Goal: Task Accomplishment & Management: Complete application form

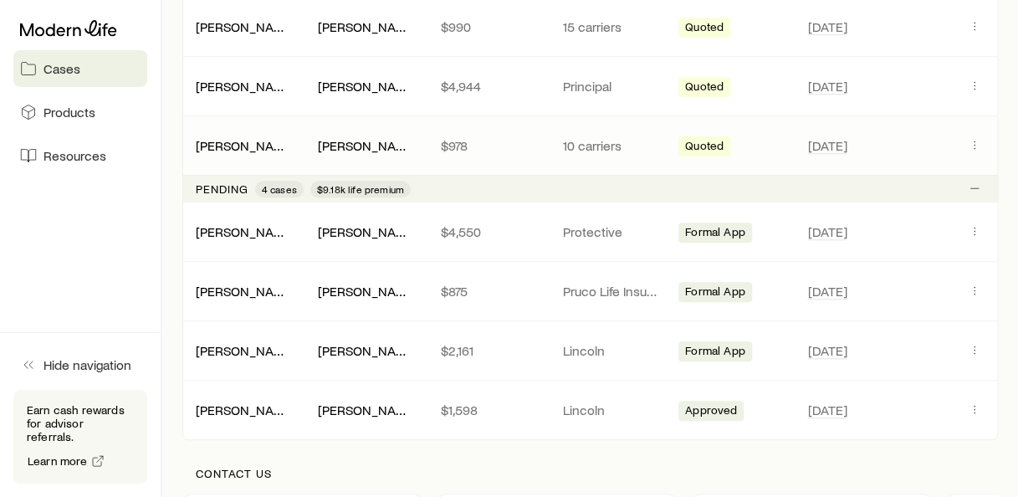
scroll to position [585, 0]
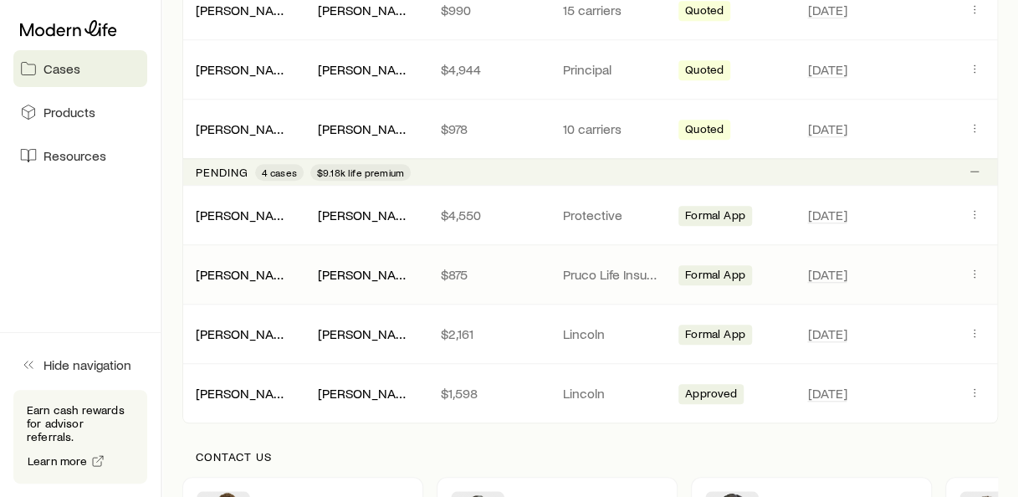
click at [574, 266] on p "Pruco Life Insurance Company" at bounding box center [610, 274] width 95 height 17
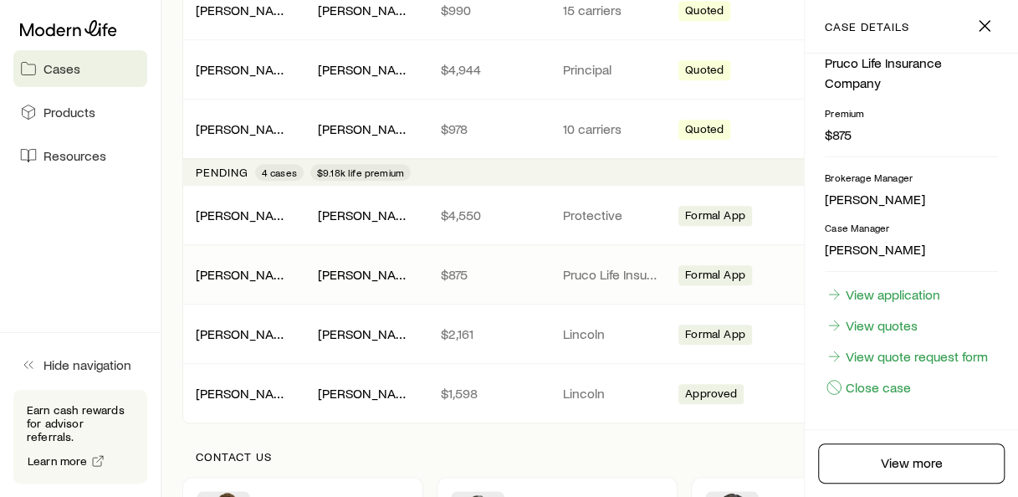
scroll to position [361, 0]
click at [907, 285] on link "View application" at bounding box center [883, 294] width 116 height 18
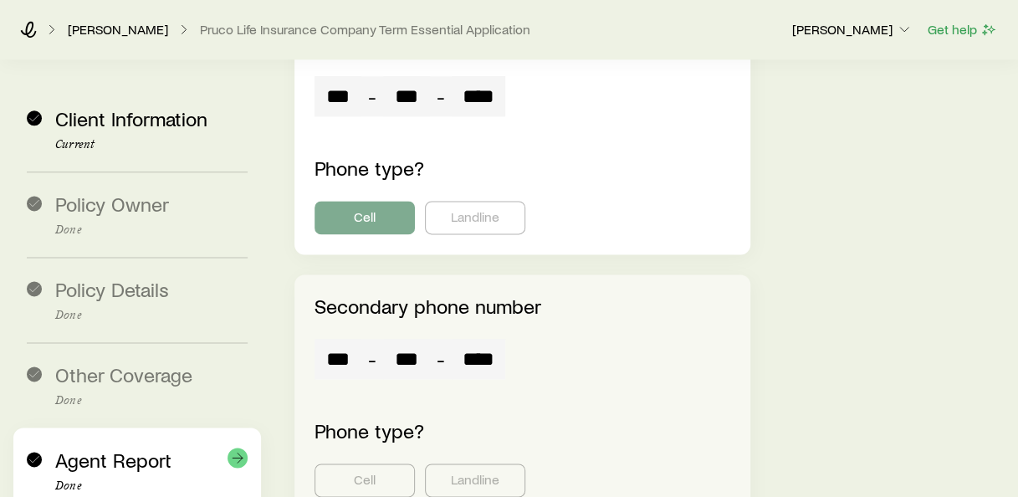
scroll to position [4185, 0]
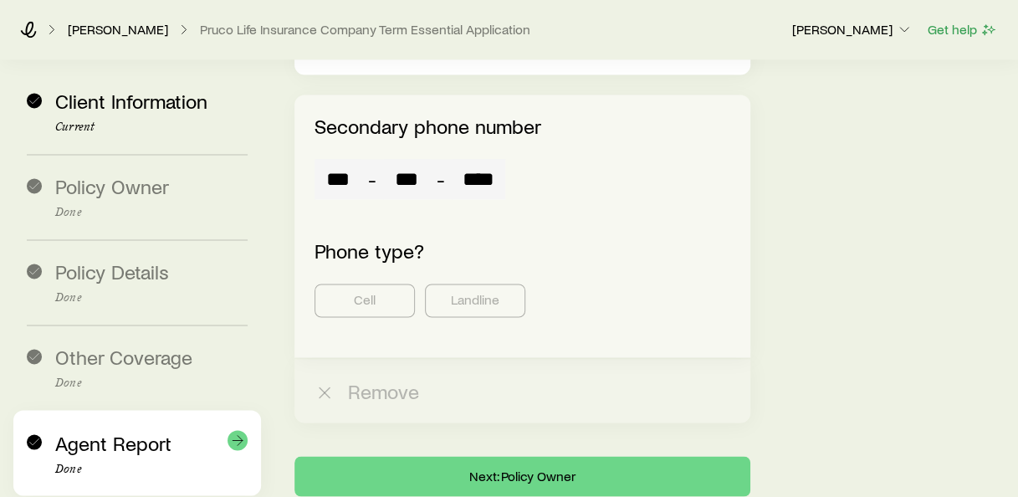
click at [100, 430] on span "Agent Report" at bounding box center [113, 442] width 116 height 24
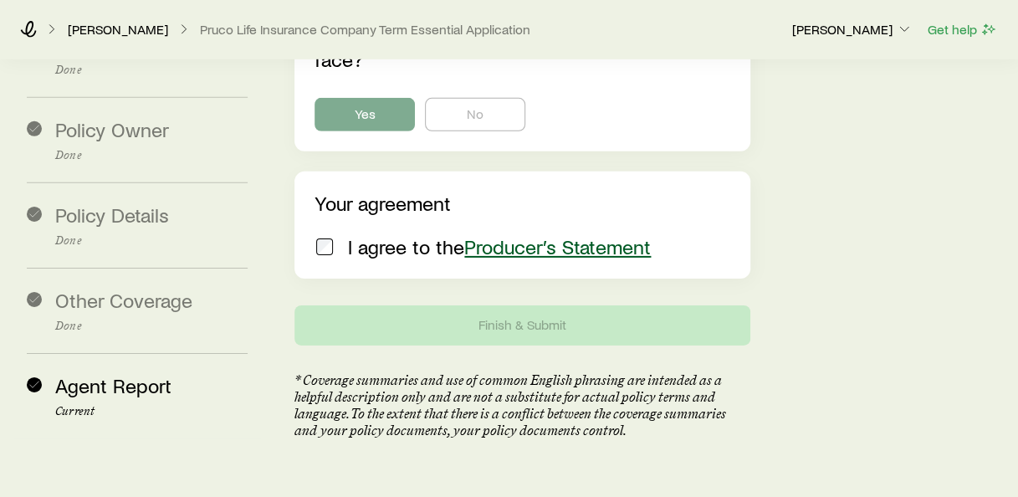
scroll to position [5528, 0]
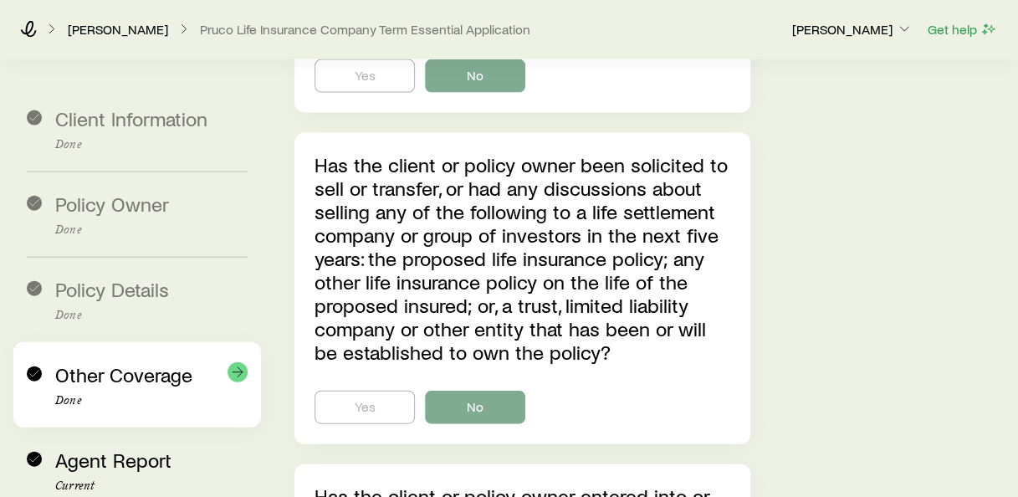
click at [131, 368] on span "Other Coverage" at bounding box center [123, 374] width 137 height 24
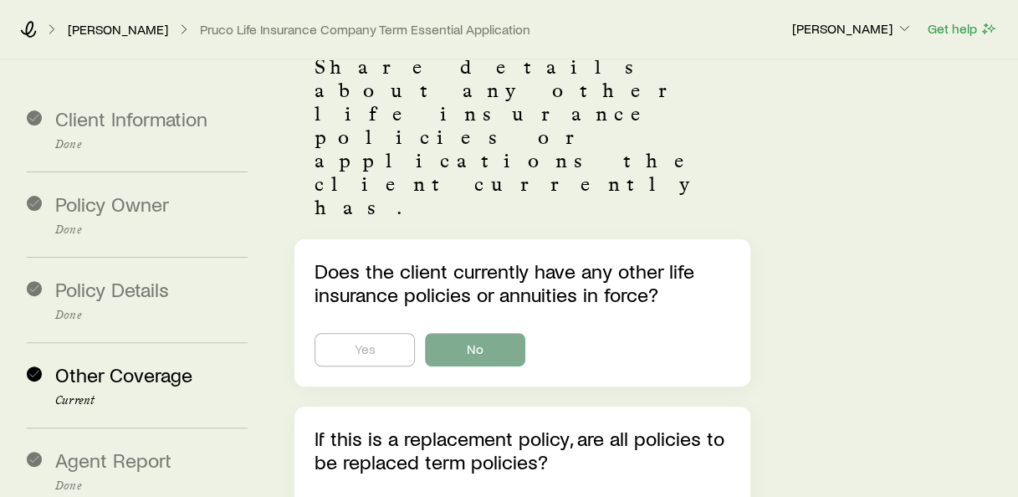
scroll to position [0, 0]
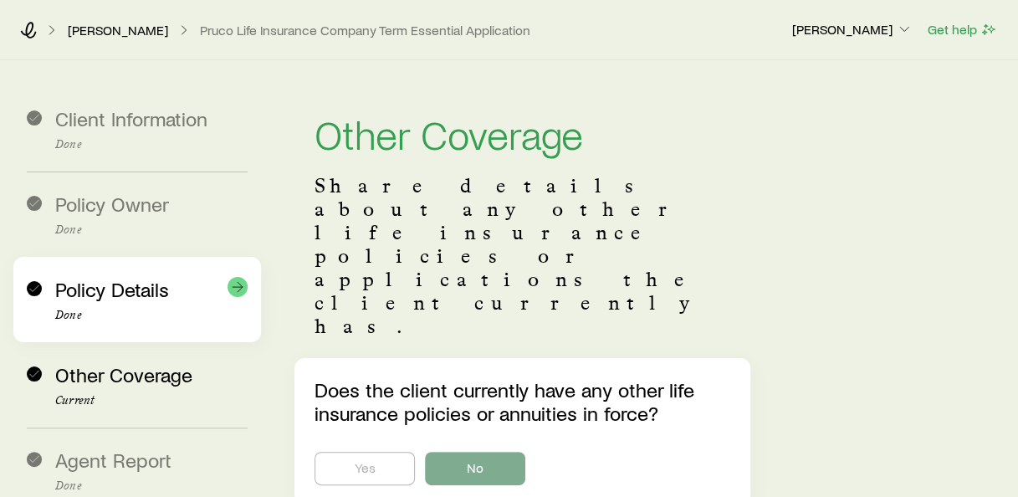
click at [102, 300] on span "Policy Details" at bounding box center [112, 289] width 114 height 24
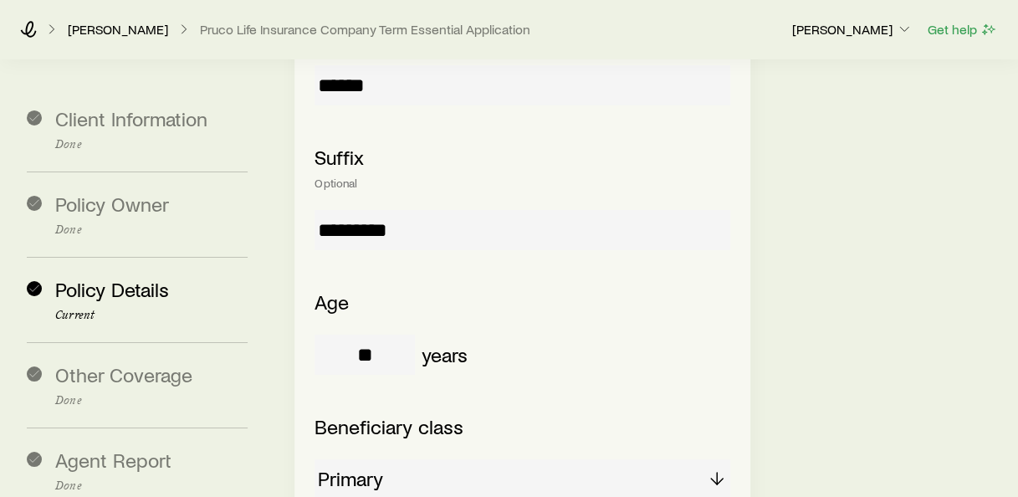
scroll to position [2965, 0]
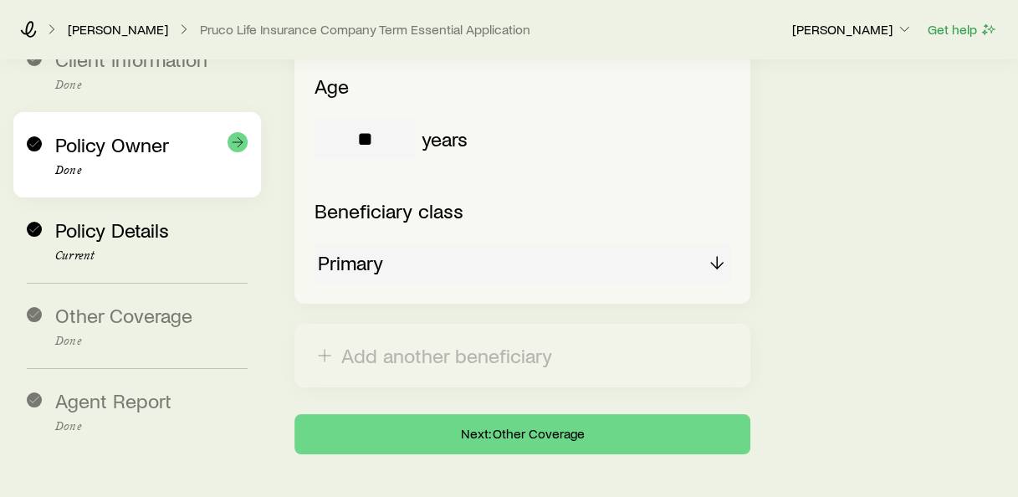
click at [119, 164] on p "Done" at bounding box center [151, 170] width 192 height 13
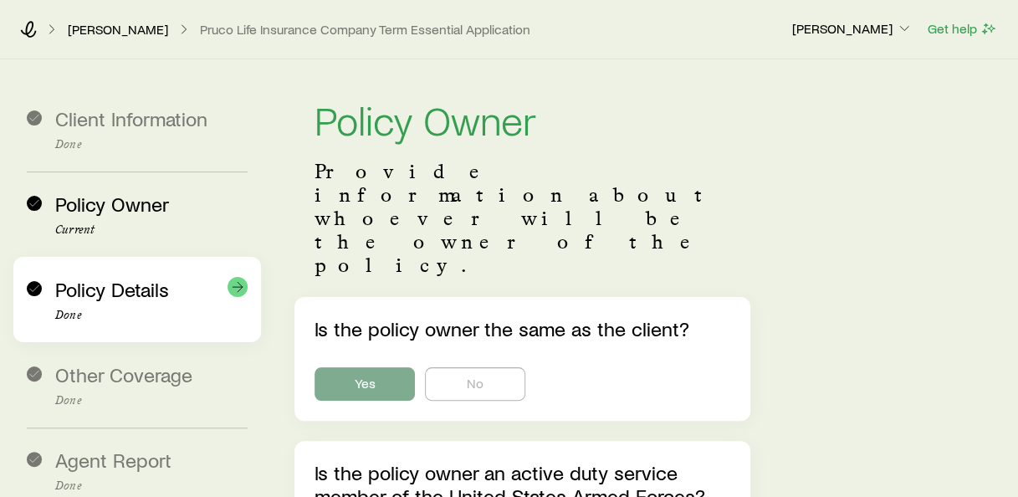
scroll to position [0, 0]
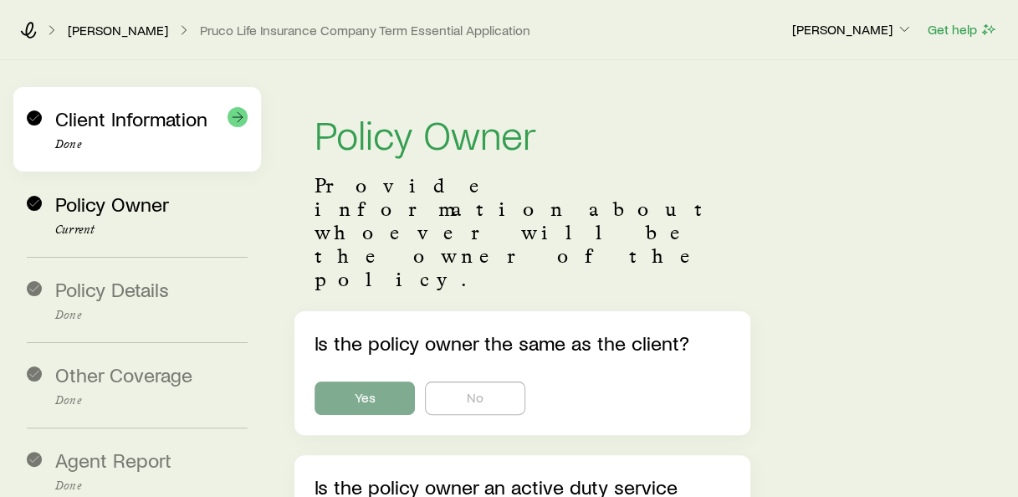
click at [122, 154] on div "Client Information Done" at bounding box center [137, 129] width 221 height 84
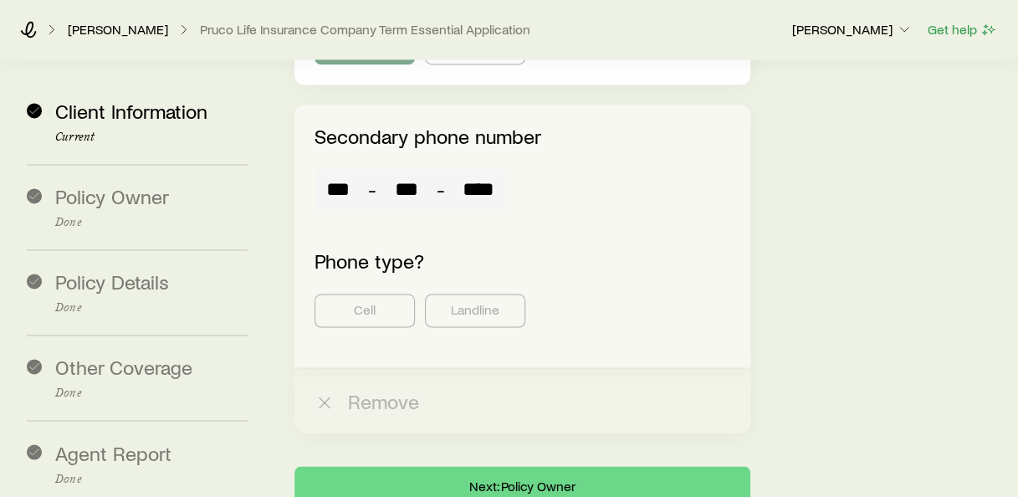
scroll to position [4185, 0]
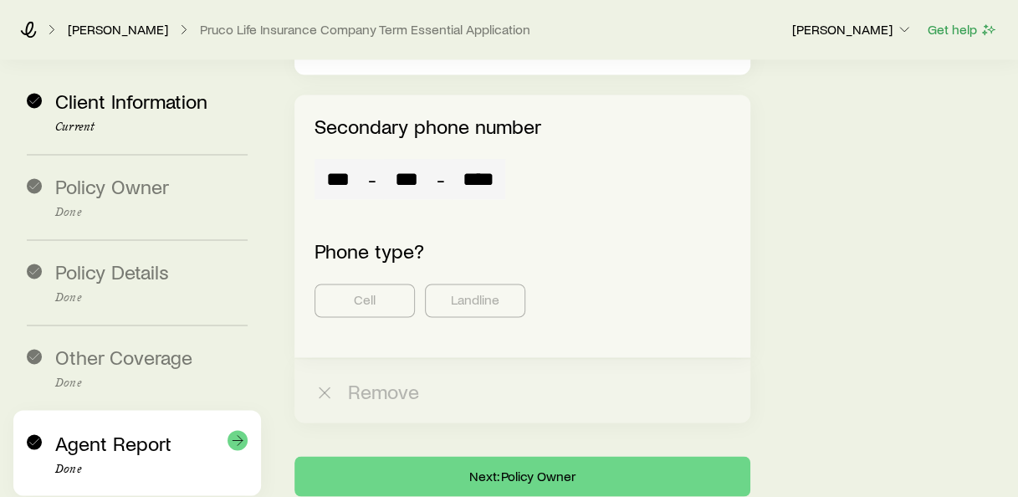
click at [197, 462] on p "Done" at bounding box center [151, 468] width 192 height 13
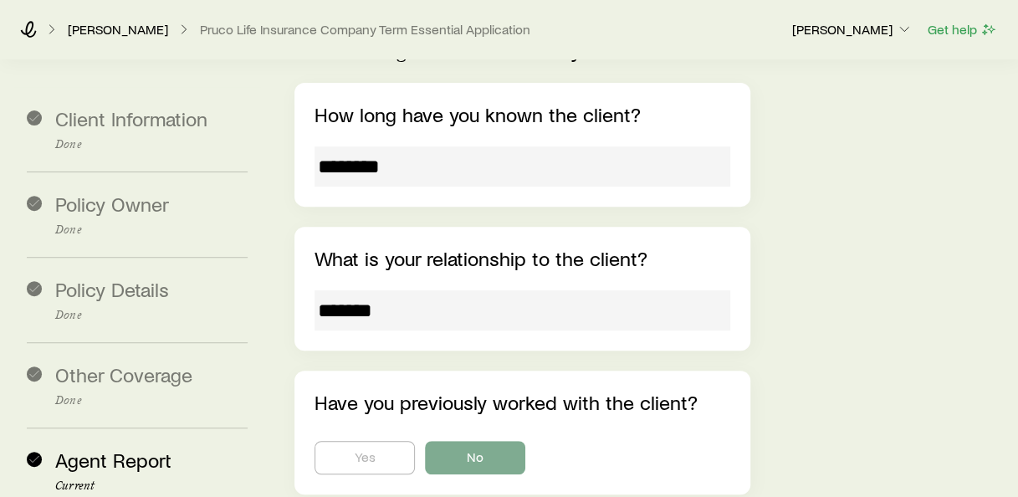
scroll to position [0, 0]
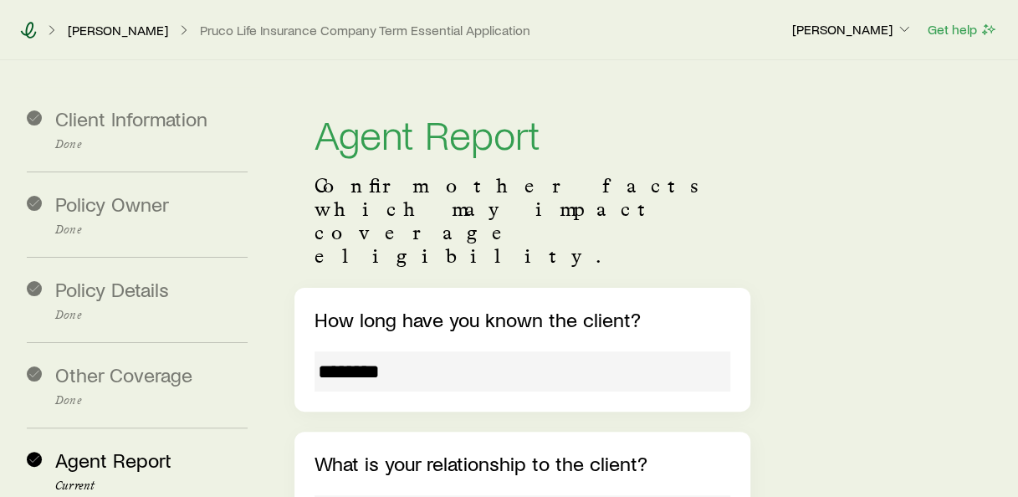
click at [23, 27] on icon at bounding box center [28, 30] width 17 height 17
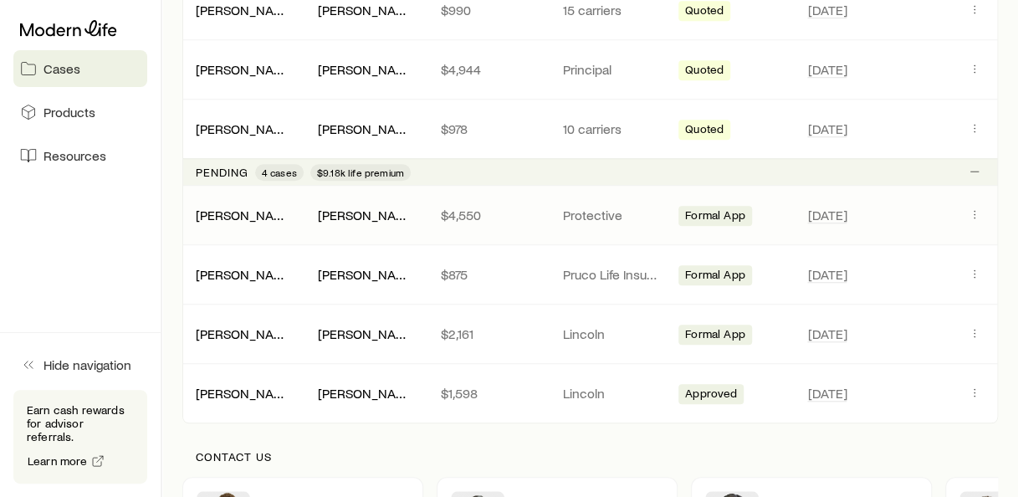
scroll to position [669, 0]
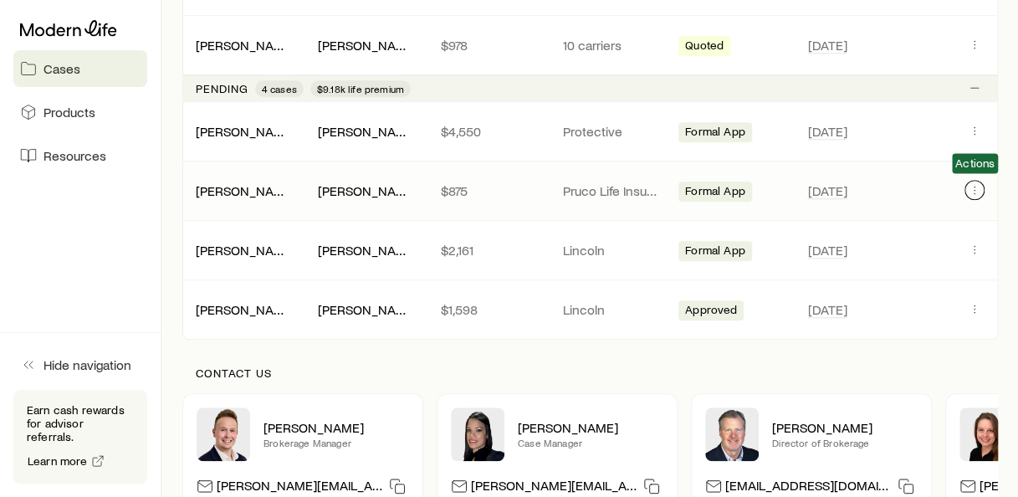
click at [978, 183] on icon "Client cases" at bounding box center [974, 189] width 13 height 13
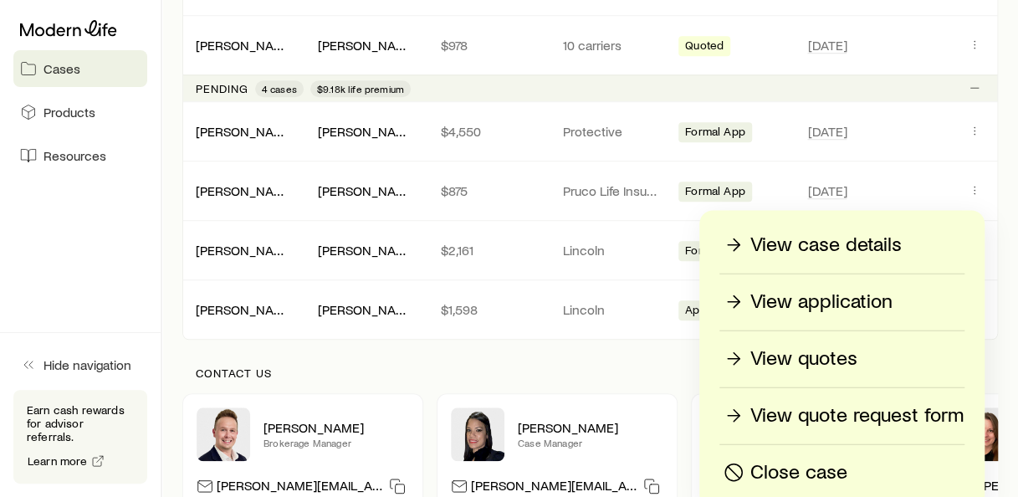
click at [589, 367] on p "Contact us" at bounding box center [590, 372] width 789 height 13
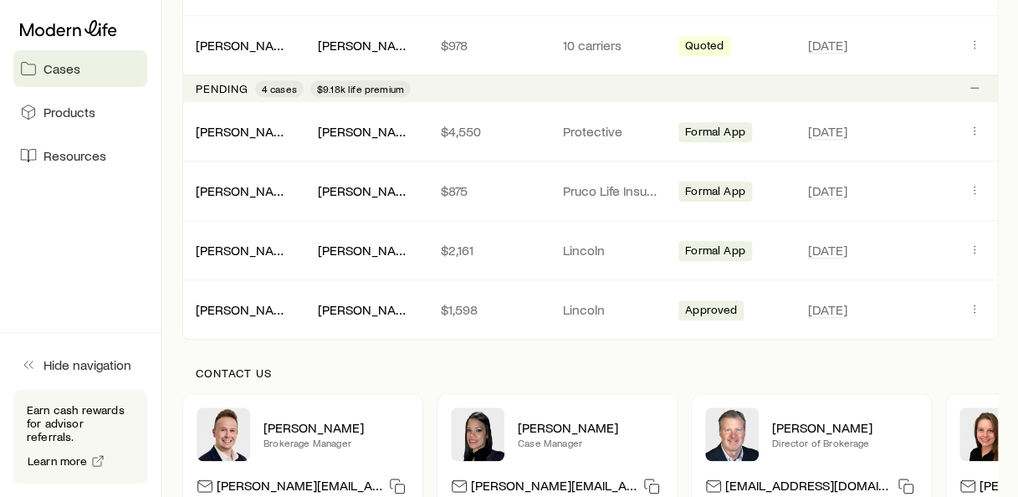
scroll to position [836, 0]
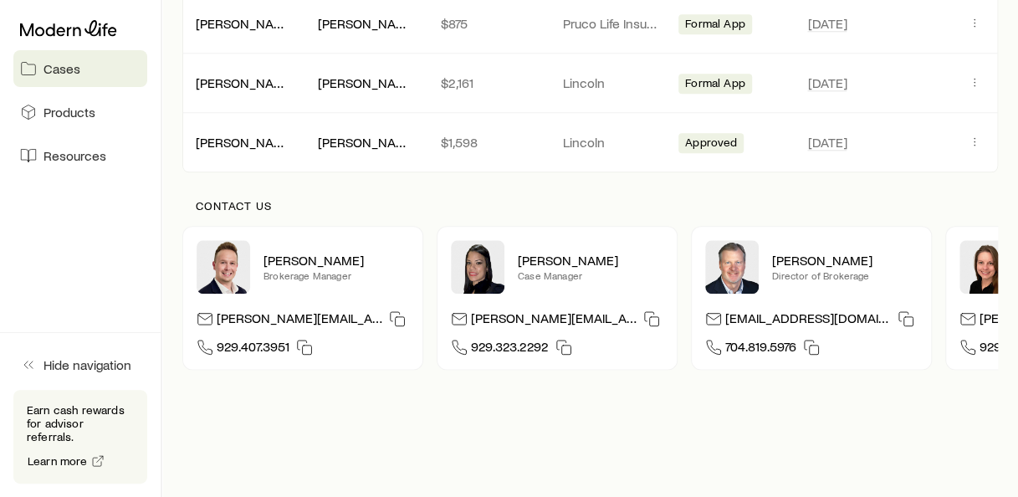
click at [454, 315] on icon at bounding box center [459, 318] width 17 height 17
click at [643, 314] on icon "button" at bounding box center [651, 318] width 17 height 17
